Goal: Task Accomplishment & Management: Manage account settings

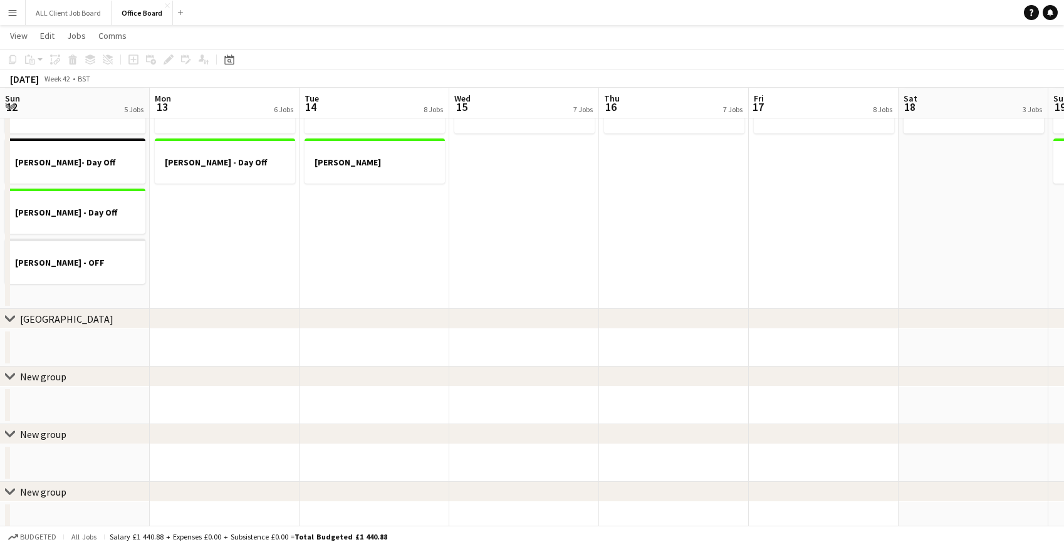
scroll to position [0, 292]
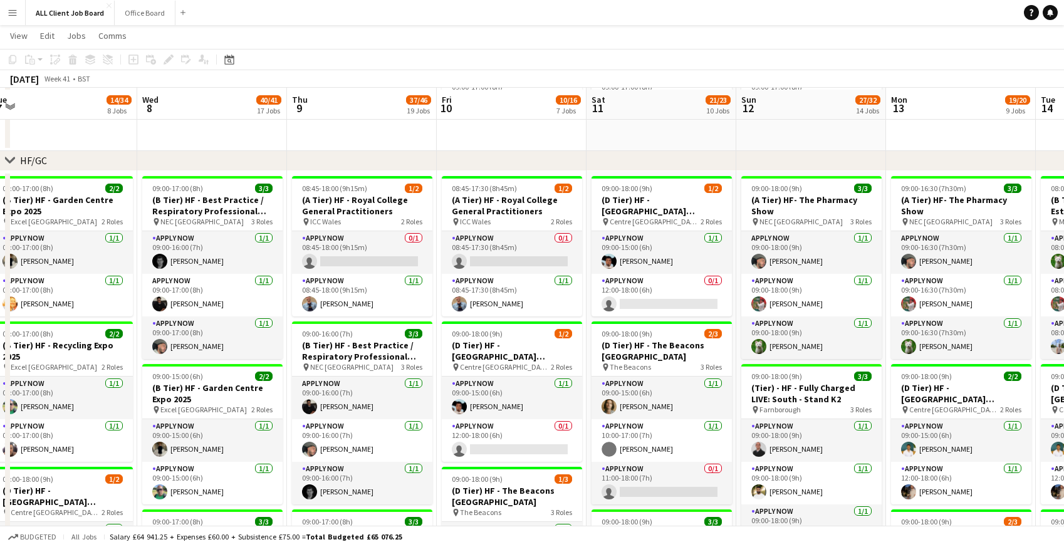
scroll to position [166, 0]
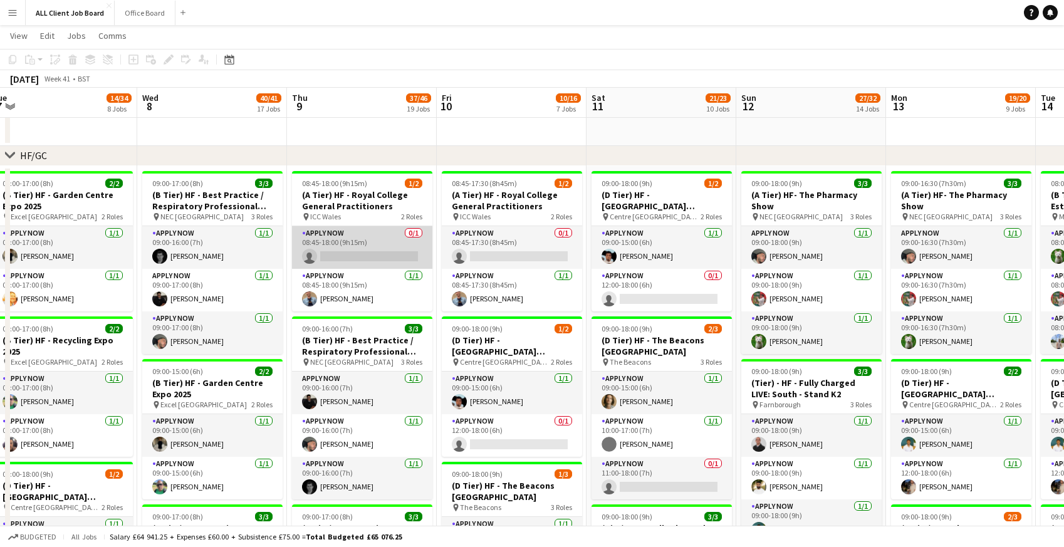
click at [334, 237] on app-card-role "APPLY NOW 0/1 08:45-18:00 (9h15m) single-neutral-actions" at bounding box center [362, 247] width 140 height 43
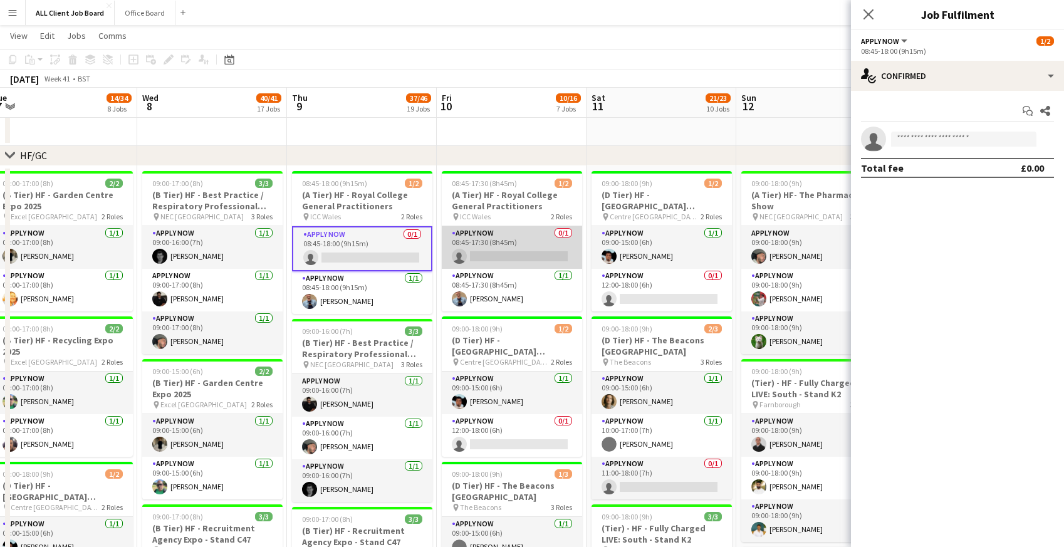
click at [484, 251] on app-card-role "APPLY NOW 0/1 08:45-17:30 (8h45m) single-neutral-actions" at bounding box center [512, 247] width 140 height 43
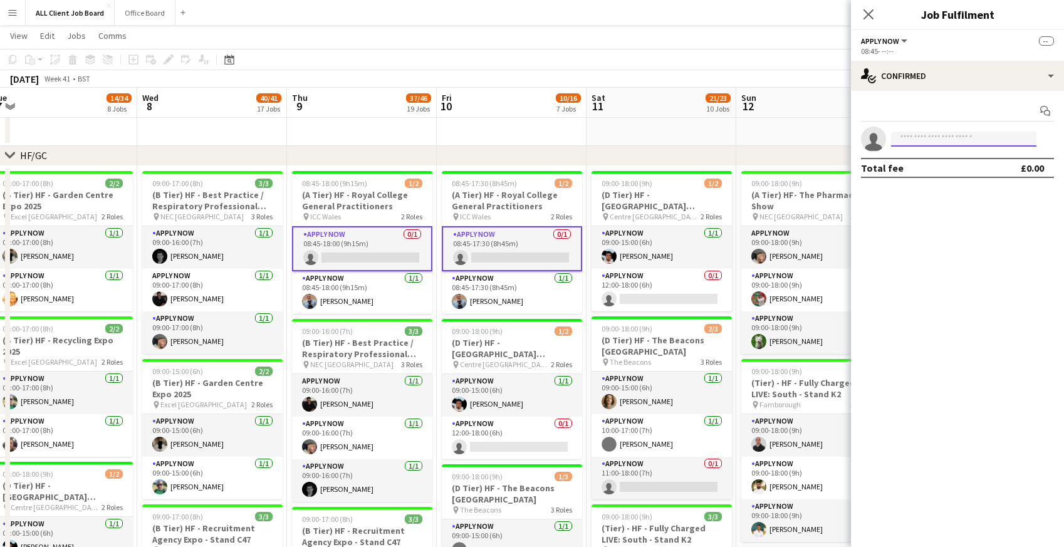
click at [905, 137] on input at bounding box center [963, 139] width 145 height 15
type input "*"
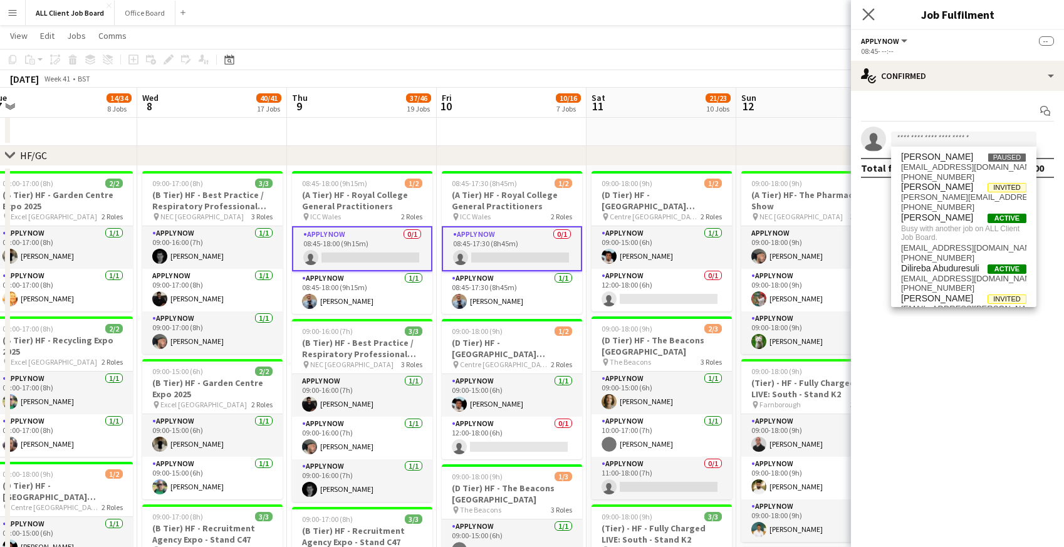
click at [871, 8] on app-icon "Close pop-in" at bounding box center [869, 15] width 18 height 18
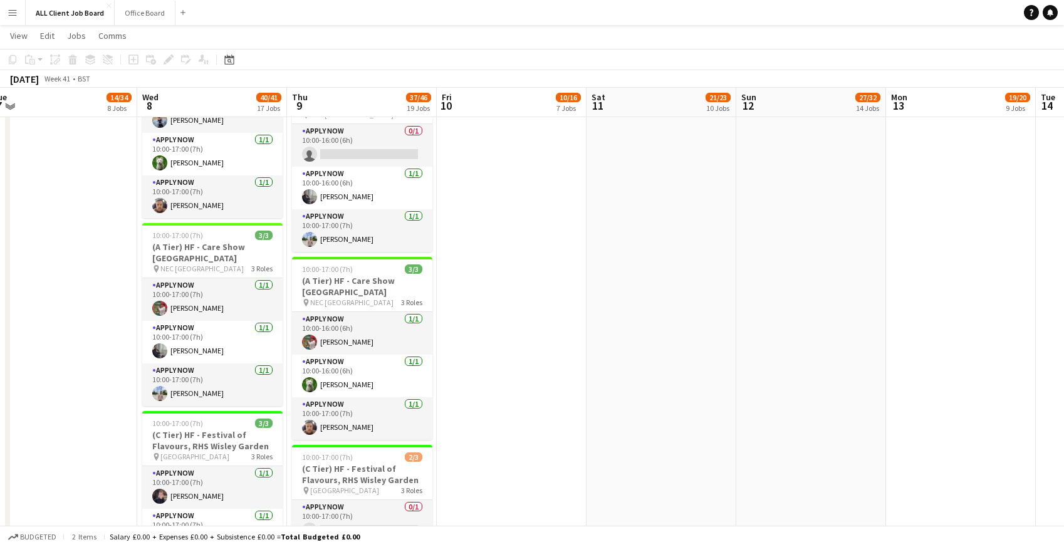
scroll to position [2159, 0]
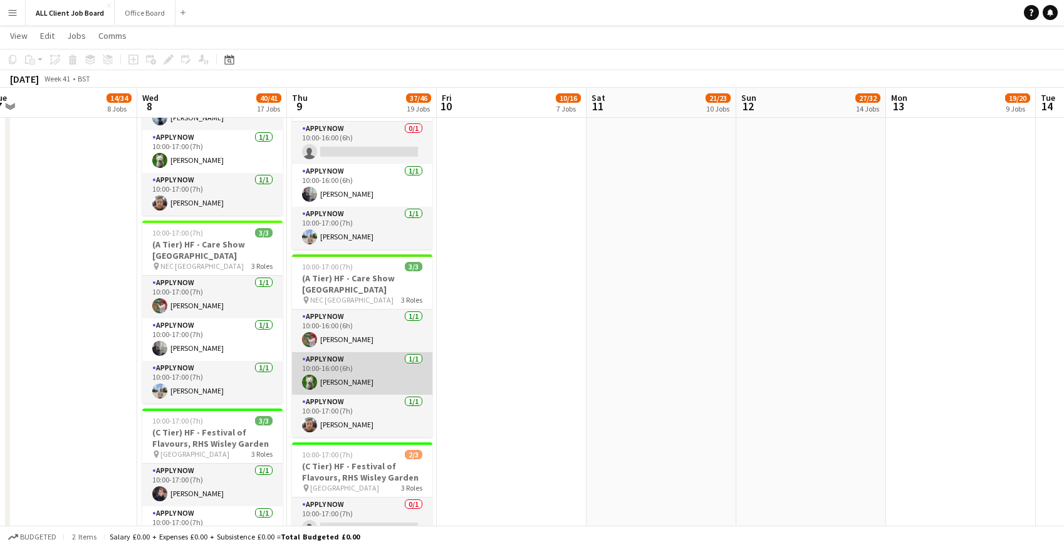
click at [340, 361] on app-card-role "APPLY NOW [DATE] 10:00-16:00 (6h) [PERSON_NAME]" at bounding box center [362, 373] width 140 height 43
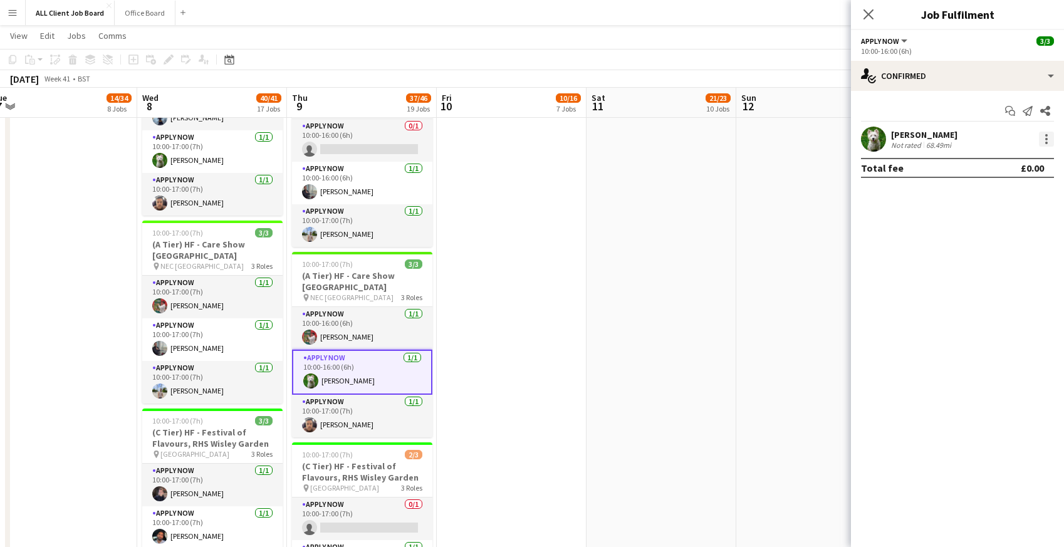
click at [1048, 143] on div at bounding box center [1046, 139] width 15 height 15
click at [981, 277] on span "Remove" at bounding box center [985, 282] width 38 height 11
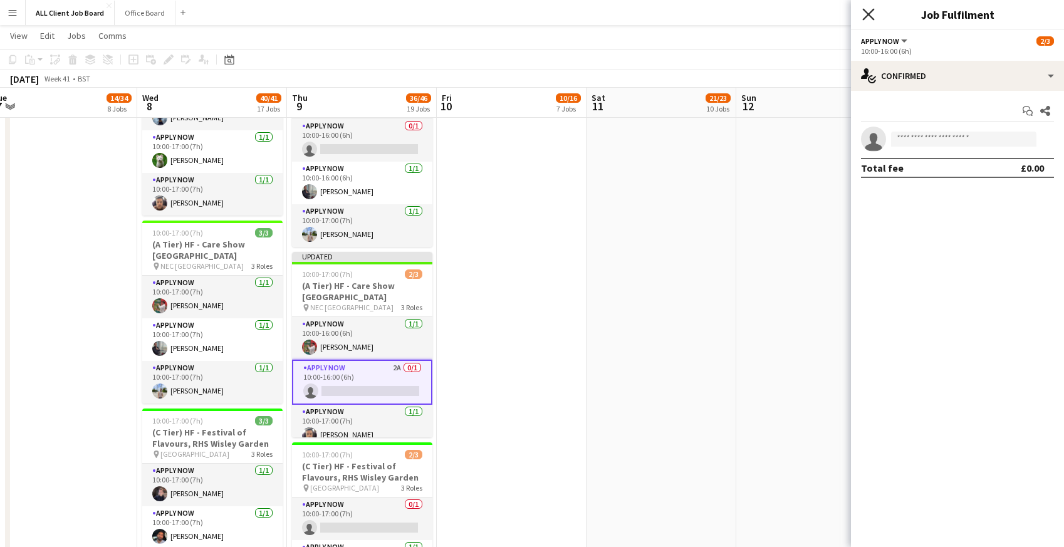
click at [868, 16] on icon "Close pop-in" at bounding box center [868, 14] width 12 height 12
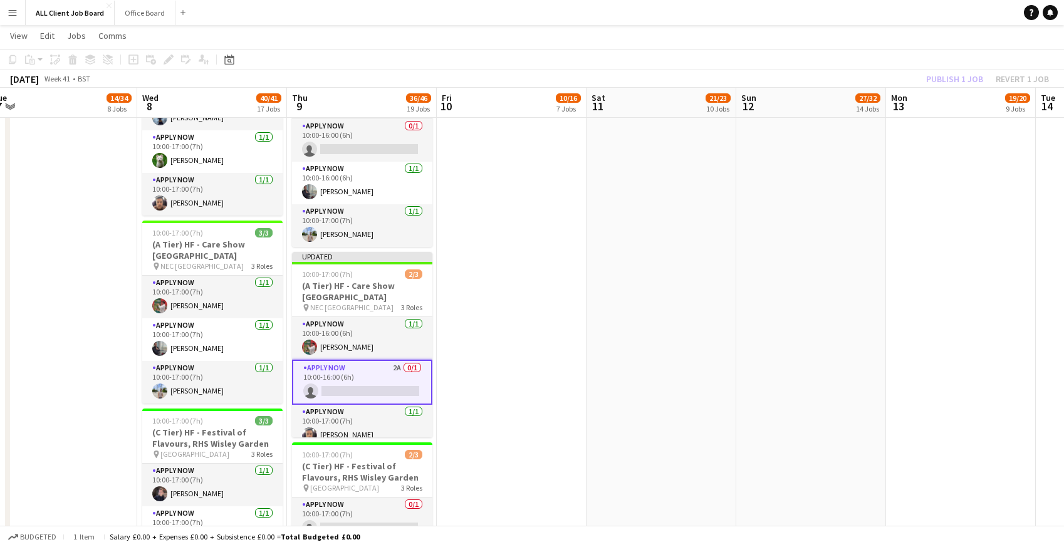
click at [813, 19] on app-navbar "Menu Boards Boards Boards All jobs Status Workforce Workforce My Workforce Recr…" at bounding box center [532, 12] width 1064 height 25
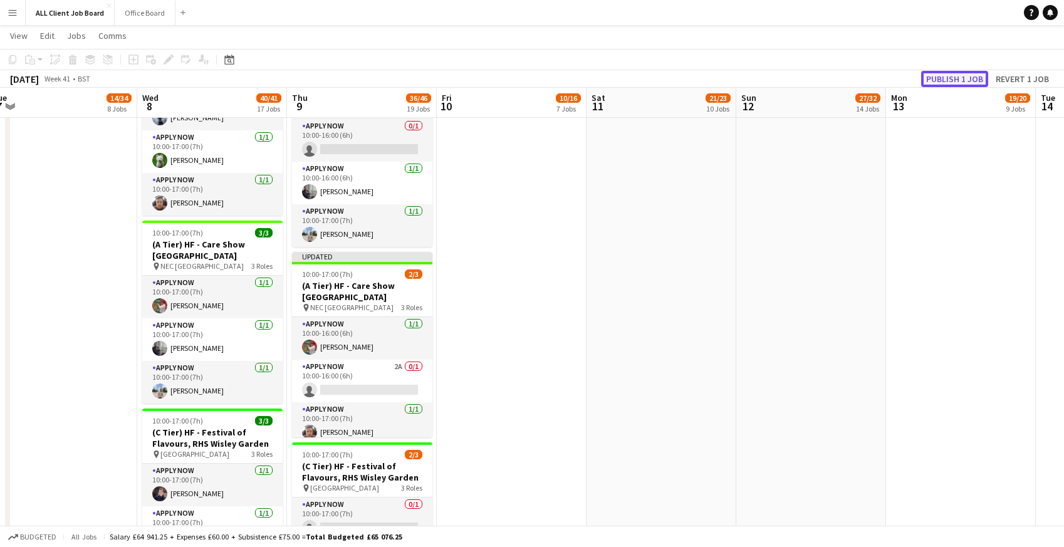
click at [953, 80] on button "Publish 1 job" at bounding box center [954, 79] width 67 height 16
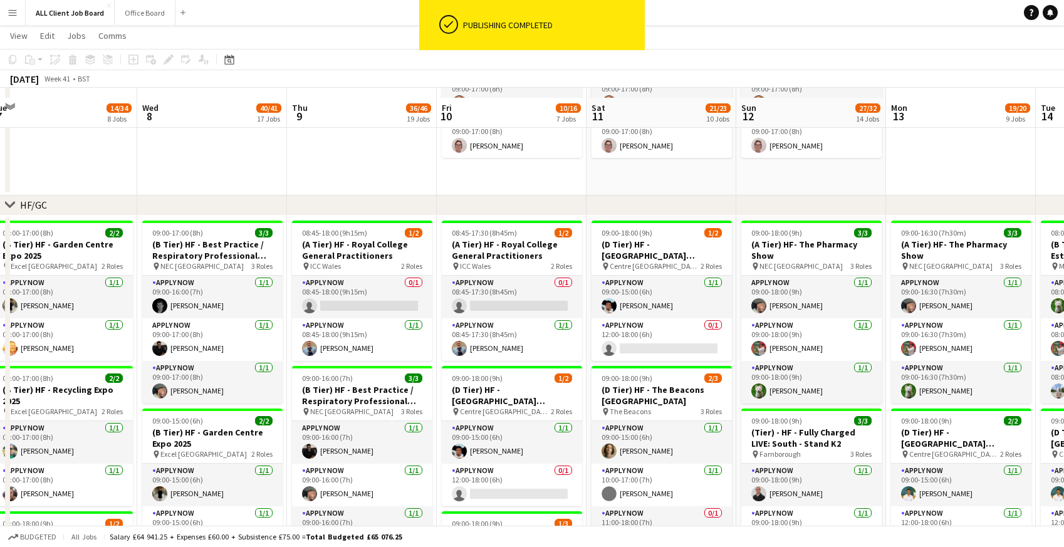
scroll to position [116, 0]
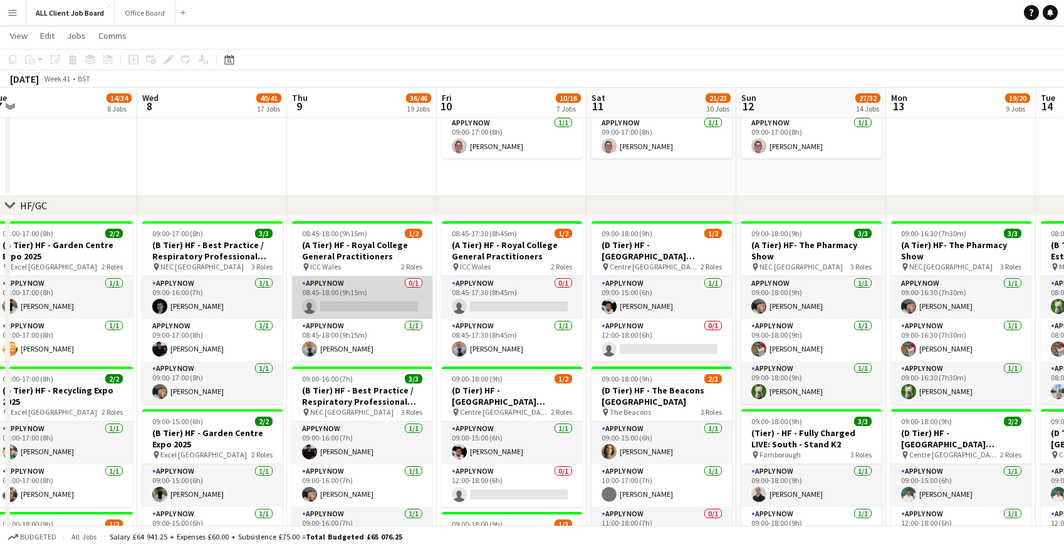
click at [338, 303] on app-card-role "APPLY NOW 0/1 08:45-18:00 (9h15m) single-neutral-actions" at bounding box center [362, 297] width 140 height 43
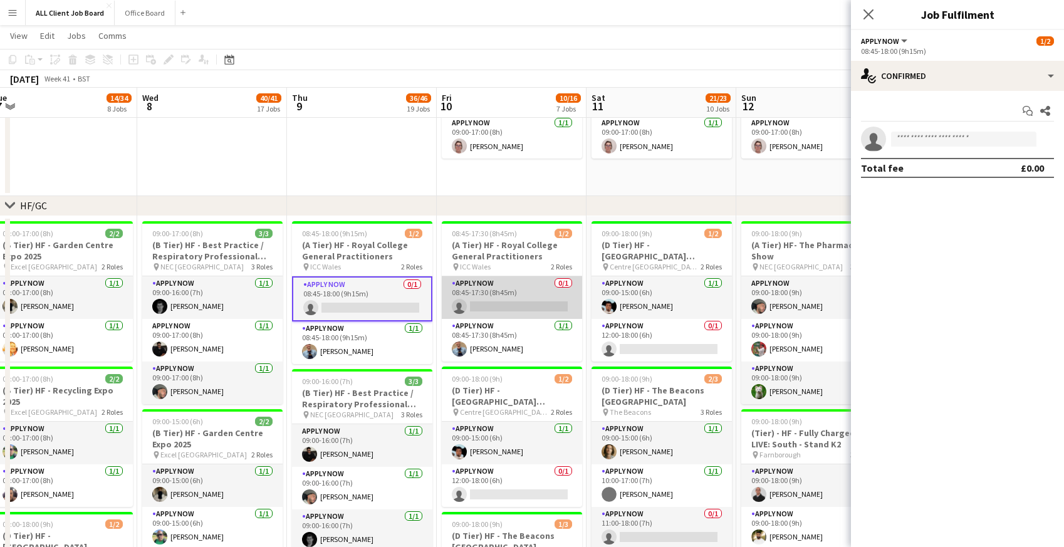
click at [529, 301] on app-card-role "APPLY NOW 0/1 08:45-17:30 (8h45m) single-neutral-actions" at bounding box center [512, 297] width 140 height 43
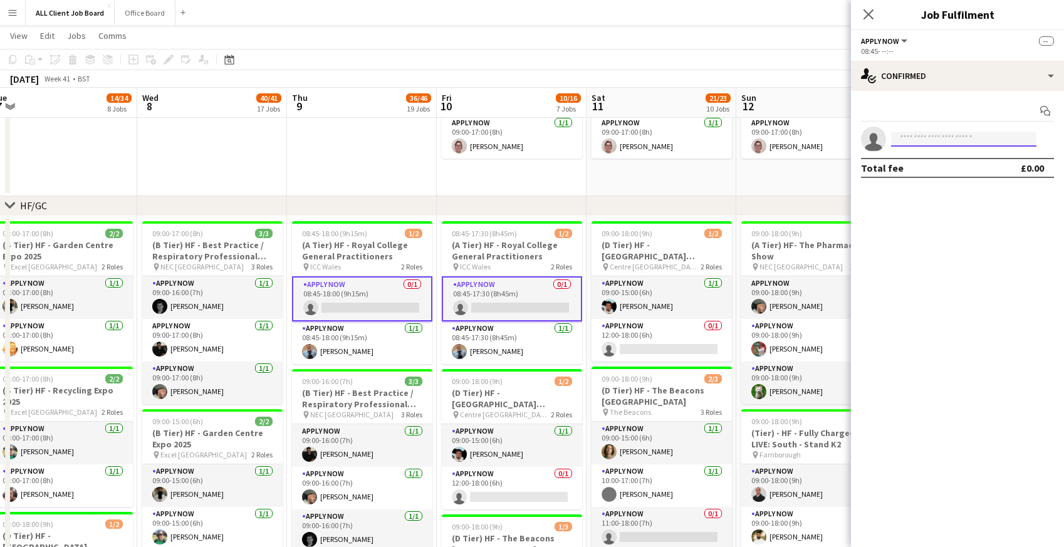
click at [909, 144] on input at bounding box center [963, 139] width 145 height 15
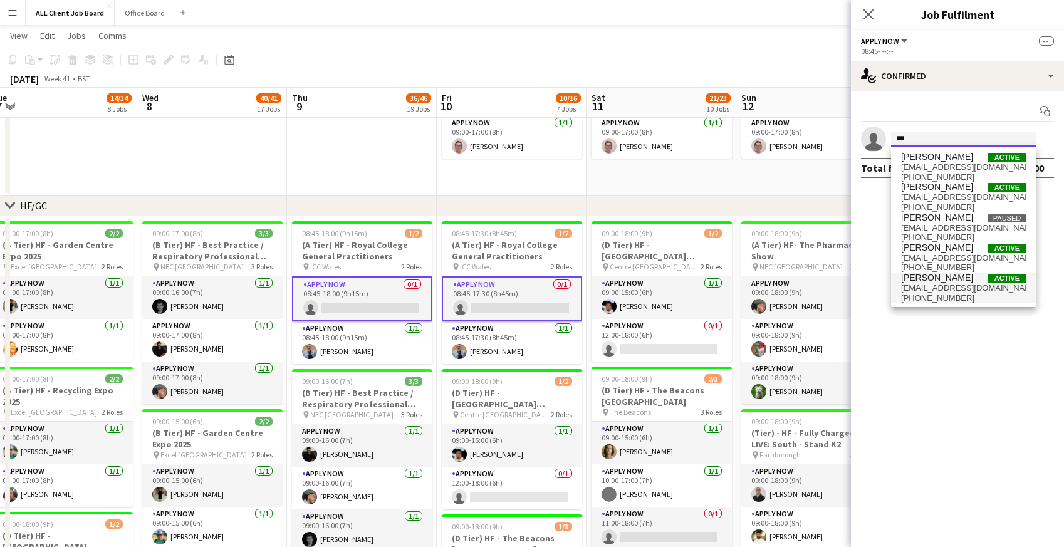
type input "***"
click at [925, 283] on span "[PERSON_NAME]" at bounding box center [937, 278] width 72 height 11
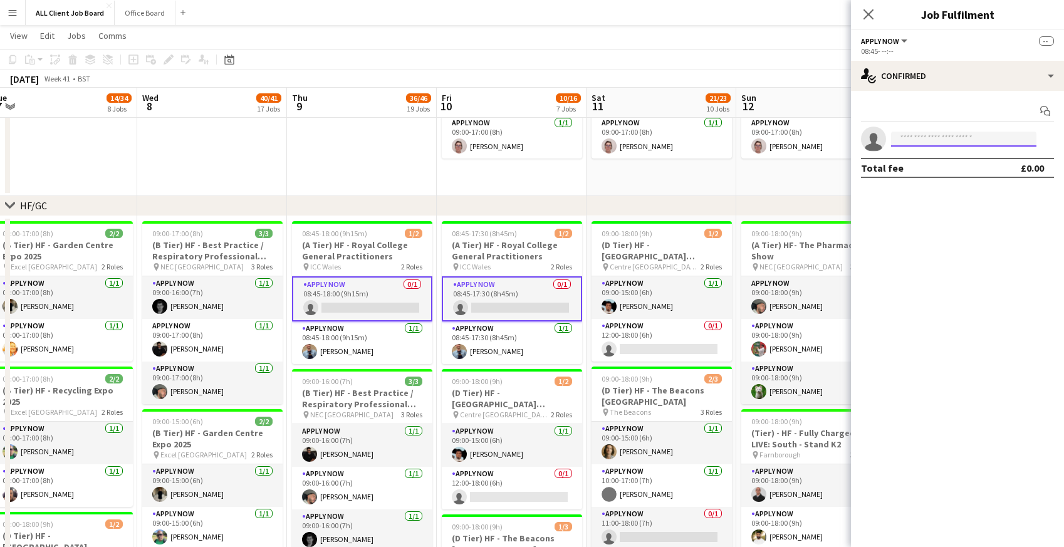
scroll to position [0, 0]
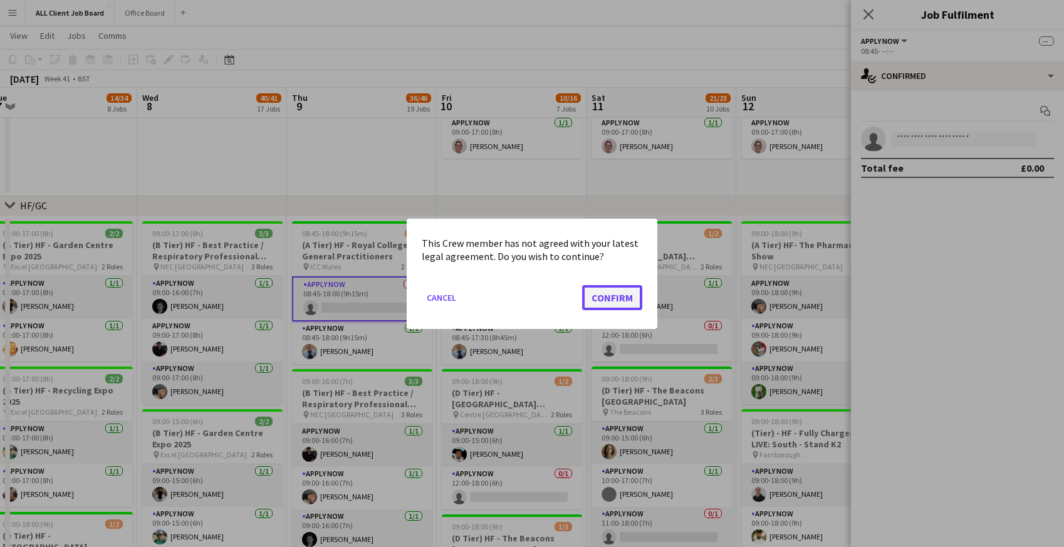
click at [603, 292] on button "Confirm" at bounding box center [612, 296] width 60 height 25
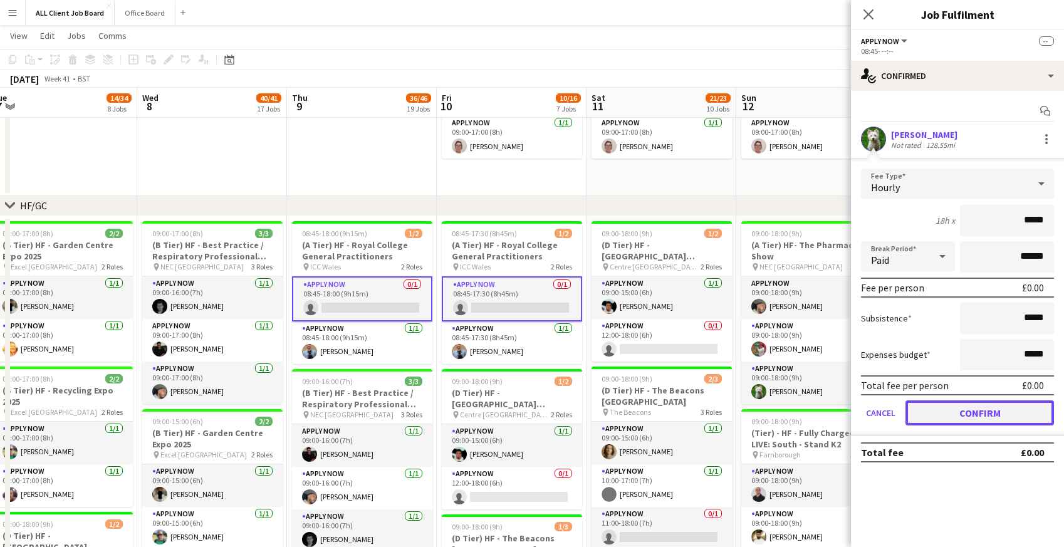
click at [941, 410] on button "Confirm" at bounding box center [979, 412] width 149 height 25
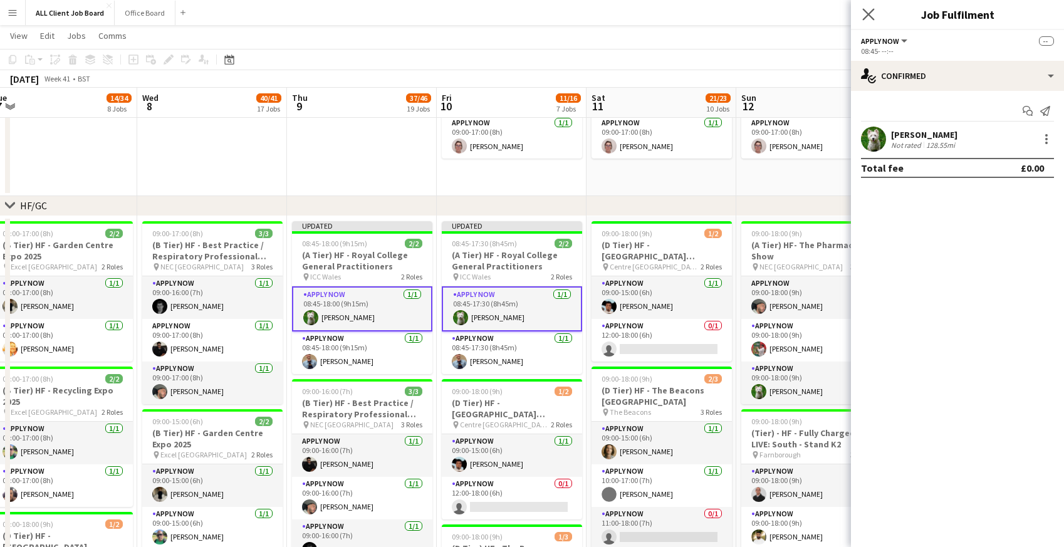
click at [866, 22] on app-icon "Close pop-in" at bounding box center [869, 15] width 18 height 18
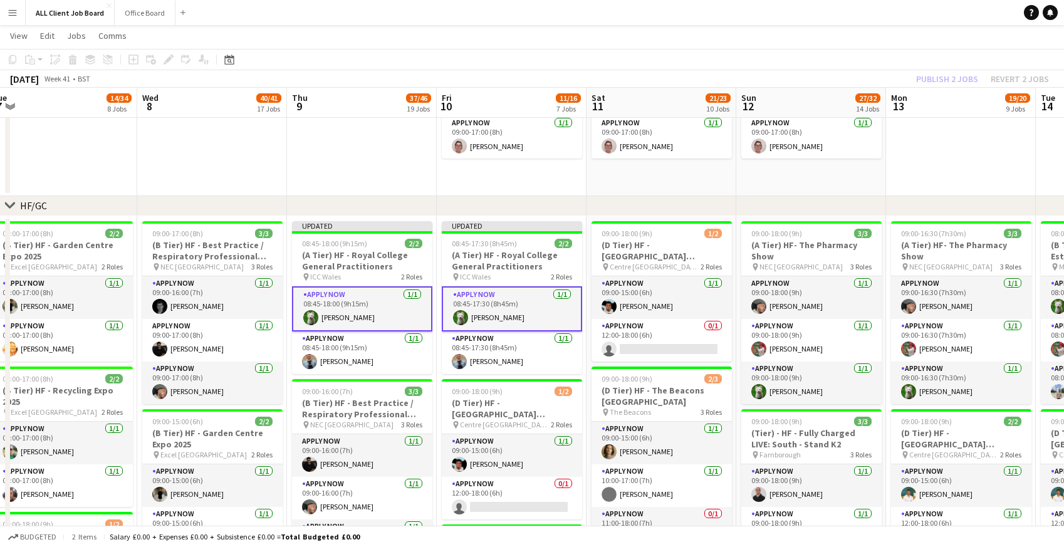
click at [852, 11] on app-navbar "Menu Boards Boards Boards All jobs Status Workforce Workforce My Workforce Recr…" at bounding box center [532, 12] width 1064 height 25
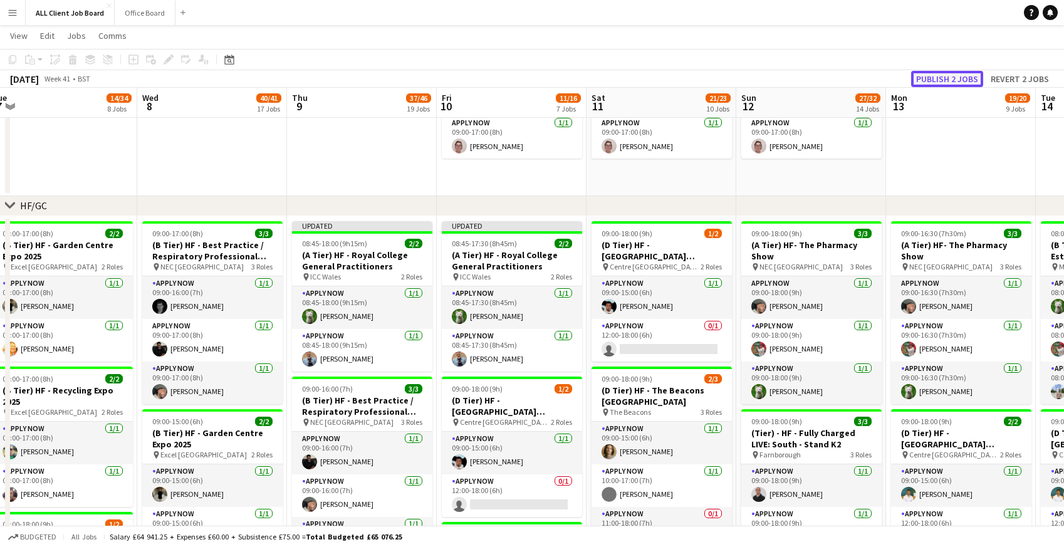
click at [939, 75] on button "Publish 2 jobs" at bounding box center [947, 79] width 72 height 16
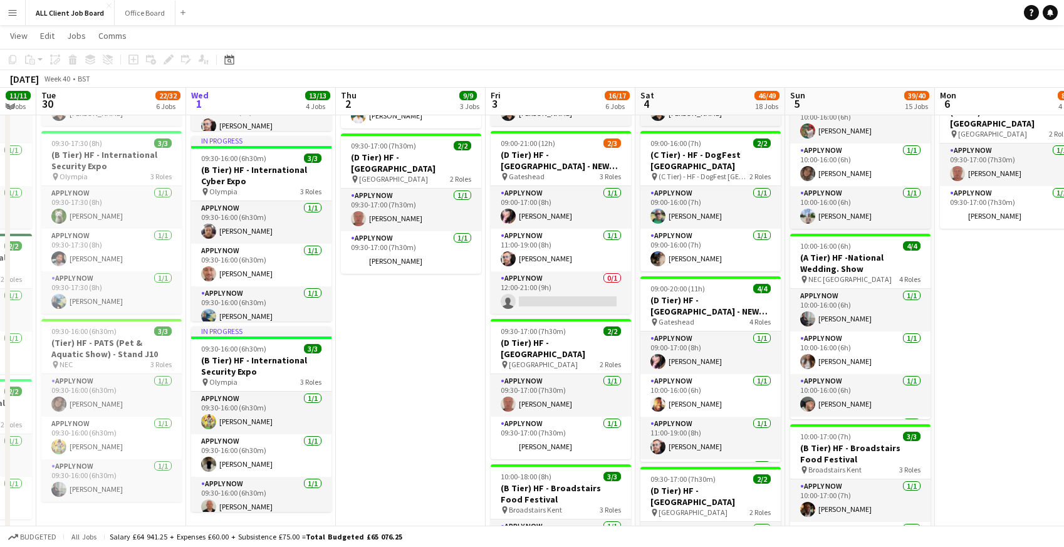
scroll to position [571, 0]
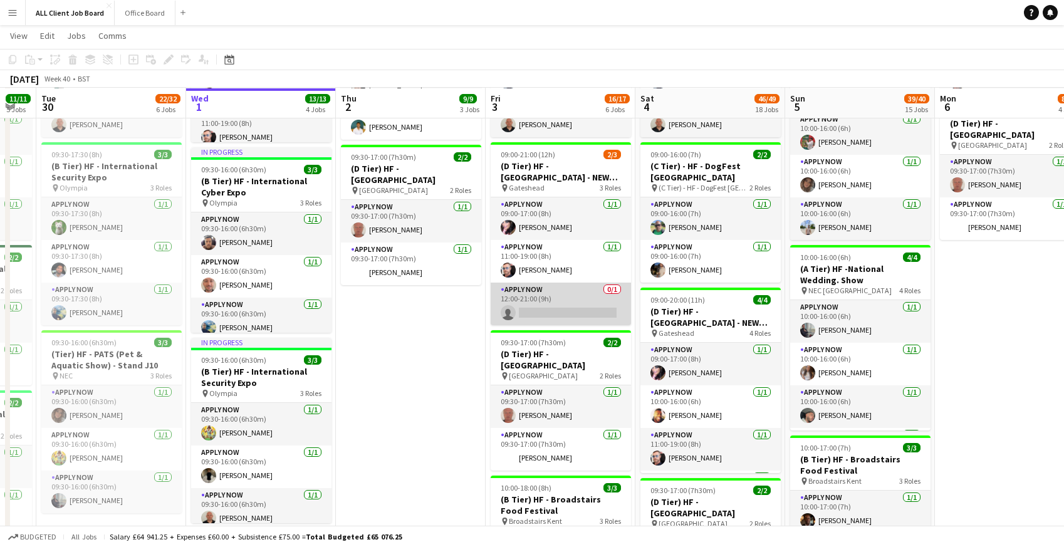
click at [542, 310] on app-card-role "APPLY NOW 0/1 12:00-21:00 (9h) single-neutral-actions" at bounding box center [561, 304] width 140 height 43
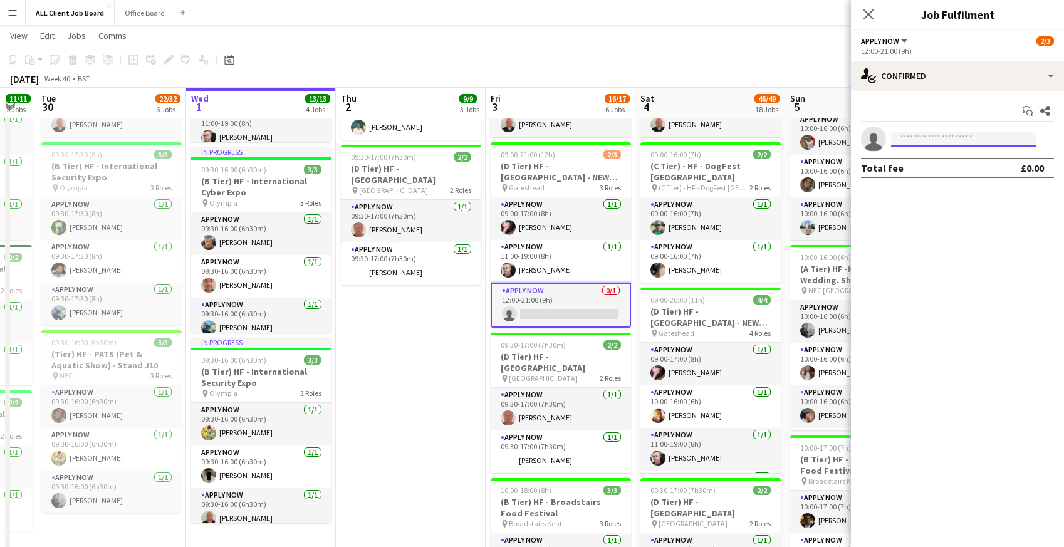
click at [964, 142] on input at bounding box center [963, 139] width 145 height 15
type input "*"
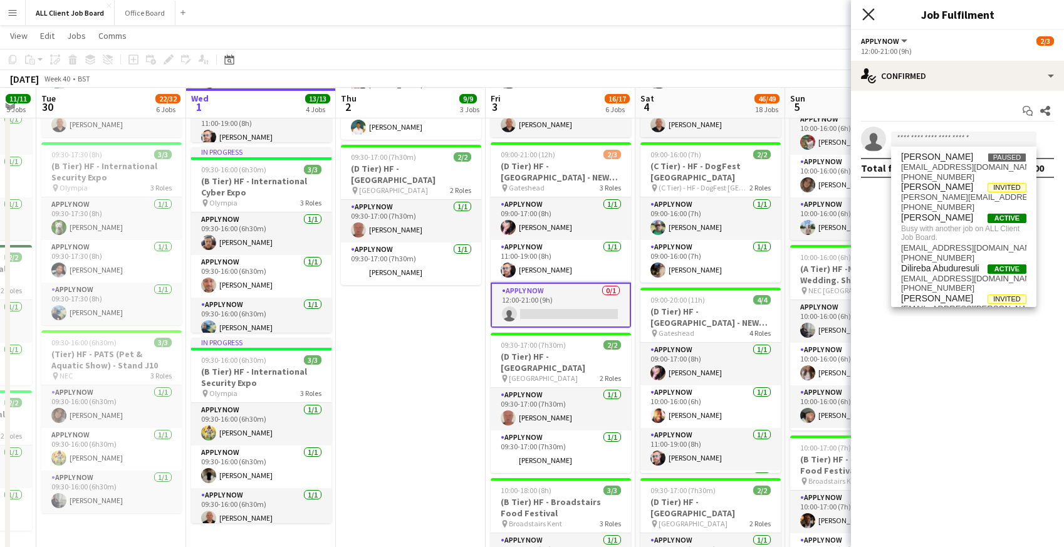
click at [872, 10] on icon at bounding box center [868, 14] width 12 height 12
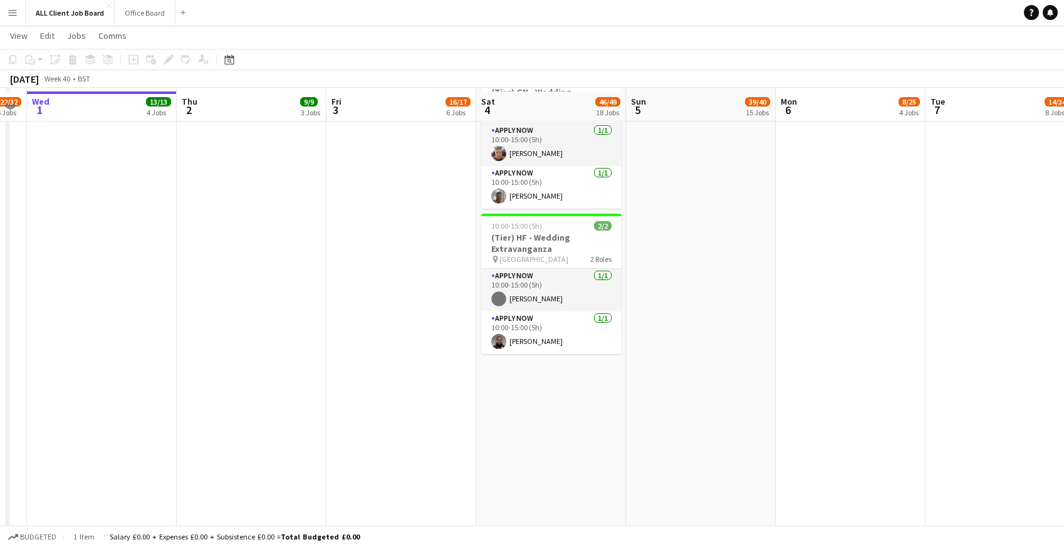
scroll to position [2029, 0]
